Goal: Information Seeking & Learning: Learn about a topic

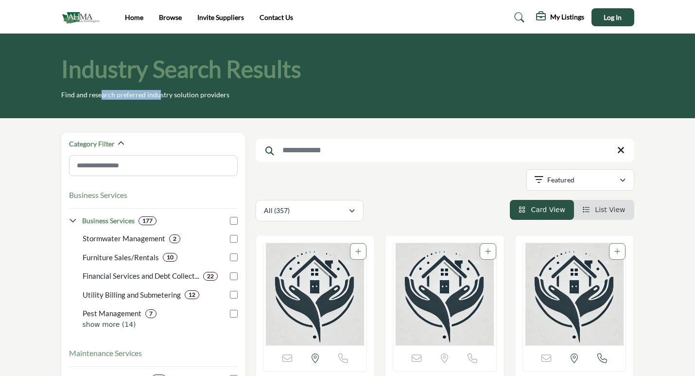
drag, startPoint x: 149, startPoint y: 95, endPoint x: 187, endPoint y: 96, distance: 37.9
click at [182, 95] on p "Find and research preferred industry solution providers" at bounding box center [145, 95] width 168 height 10
click at [197, 97] on p "Find and research preferred industry solution providers" at bounding box center [145, 95] width 168 height 10
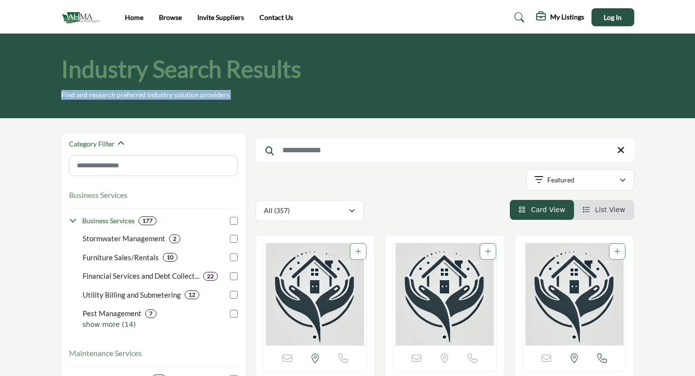
drag, startPoint x: 138, startPoint y: 17, endPoint x: 183, endPoint y: 7, distance: 46.2
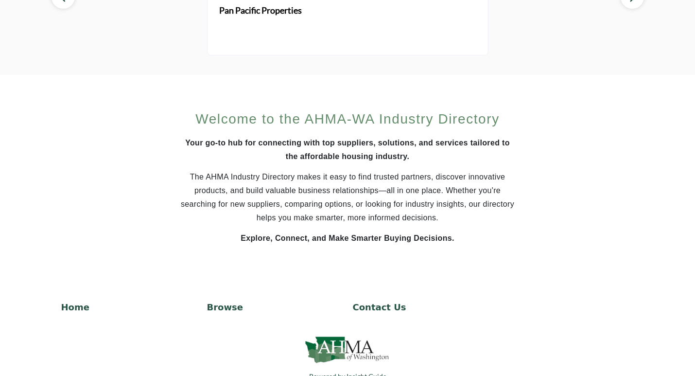
scroll to position [632, 0]
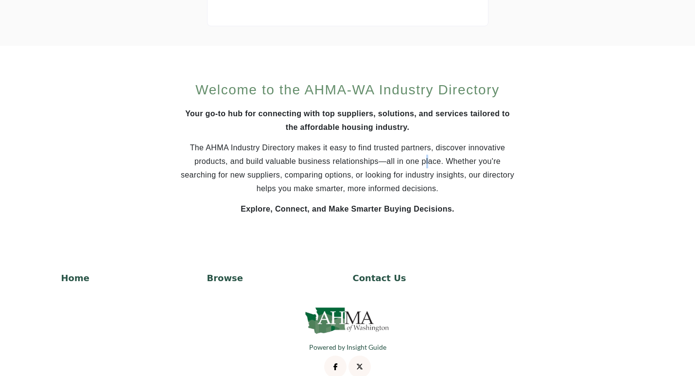
click at [448, 160] on p "The AHMA Industry Directory makes it easy to find trusted partners, discover in…" at bounding box center [347, 168] width 335 height 54
click at [296, 171] on p "The AHMA Industry Directory makes it easy to find trusted partners, discover in…" at bounding box center [347, 168] width 335 height 54
click at [296, 172] on p "The AHMA Industry Directory makes it easy to find trusted partners, discover in…" at bounding box center [347, 168] width 335 height 54
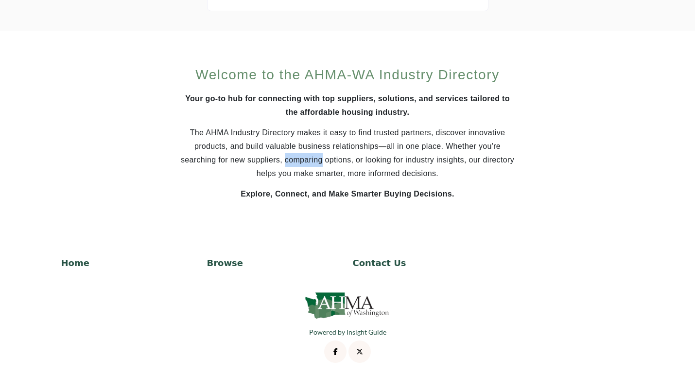
click at [329, 307] on img at bounding box center [348, 305] width 88 height 32
click at [79, 262] on p "Home" at bounding box center [129, 262] width 136 height 13
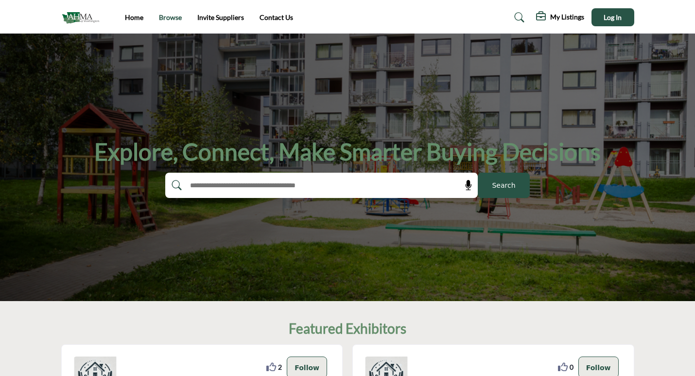
click at [176, 15] on link "Browse" at bounding box center [170, 17] width 23 height 8
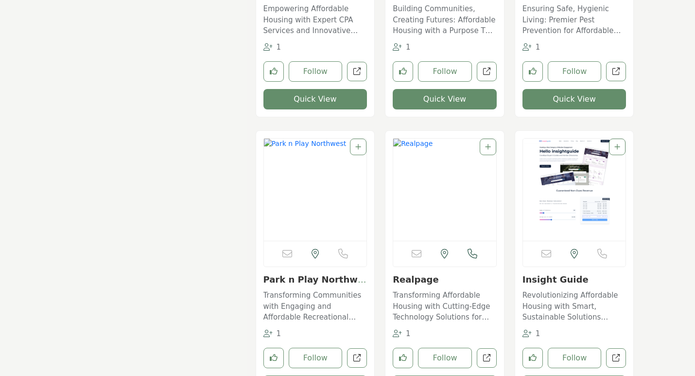
scroll to position [5277, 0]
